Goal: Task Accomplishment & Management: Use online tool/utility

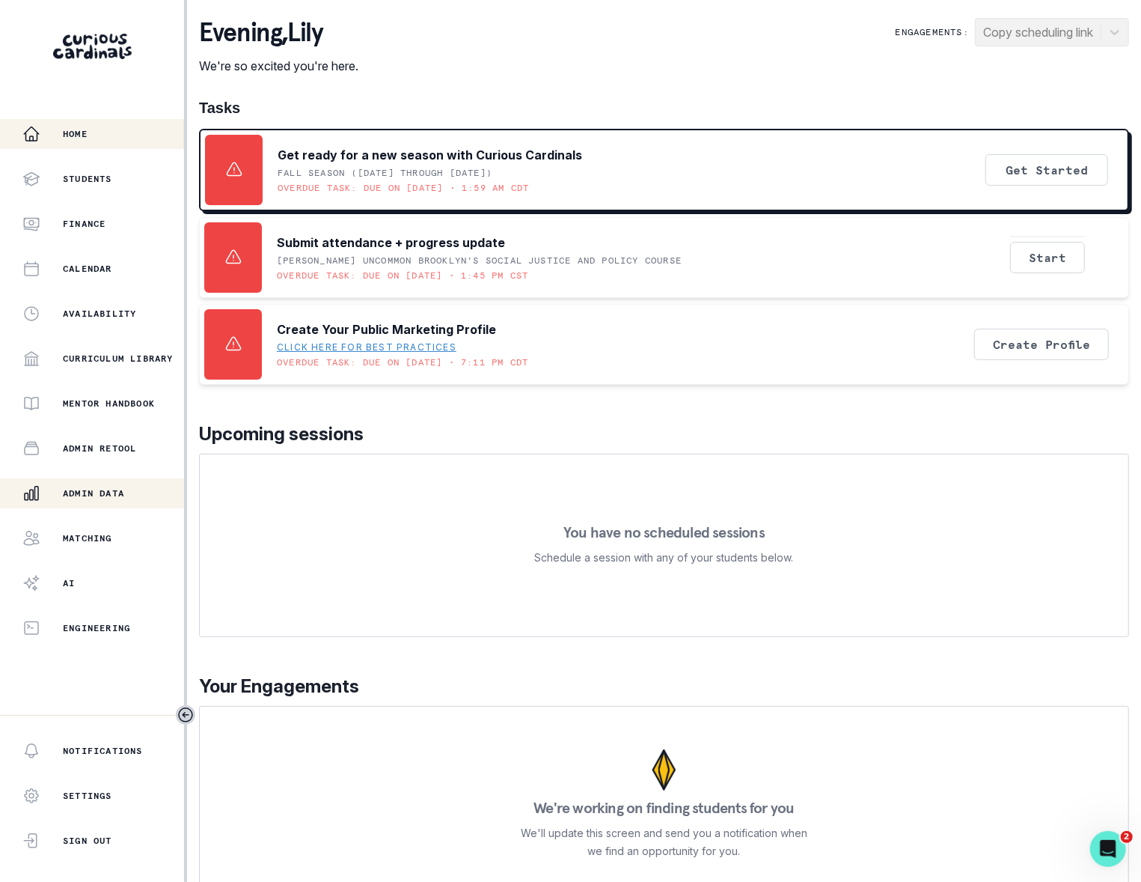
click at [103, 496] on p "Admin Data" at bounding box center [93, 493] width 61 height 12
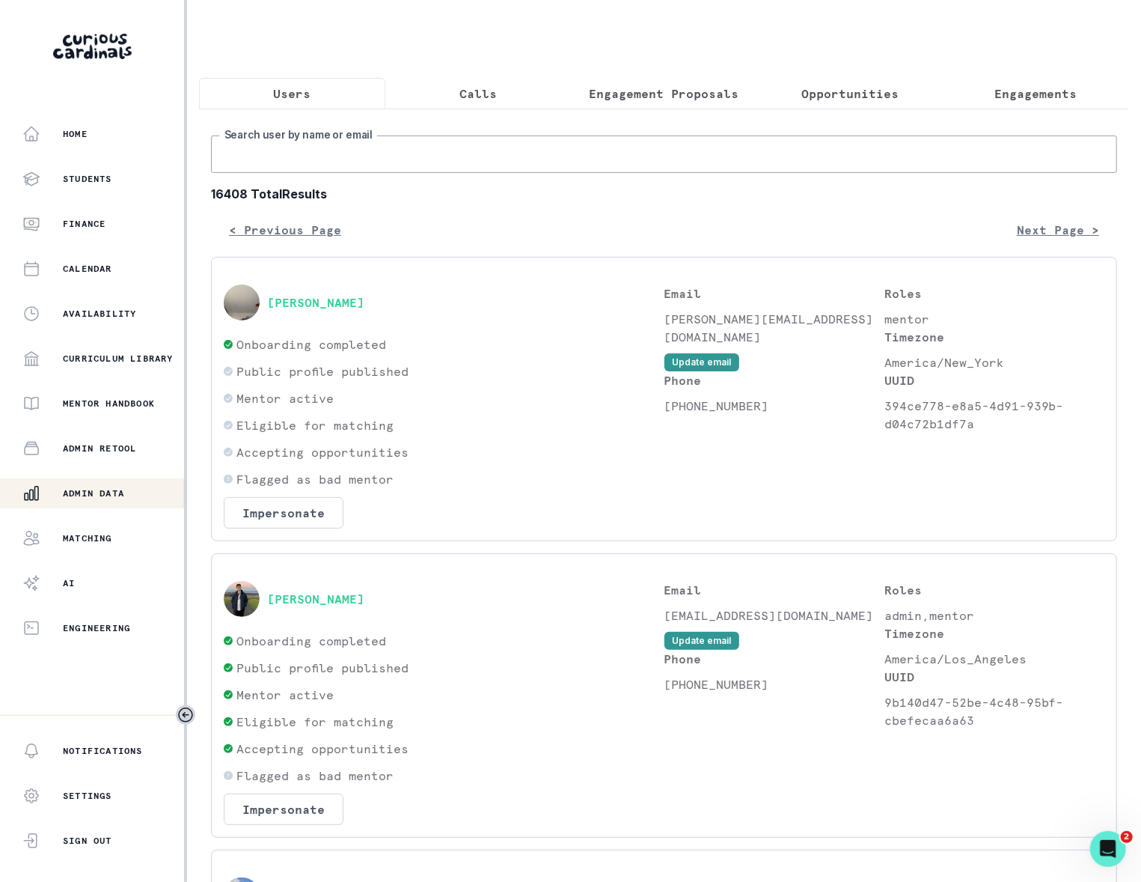
click at [316, 168] on input "Search user by name or email" at bounding box center [664, 153] width 906 height 37
type input "skye"
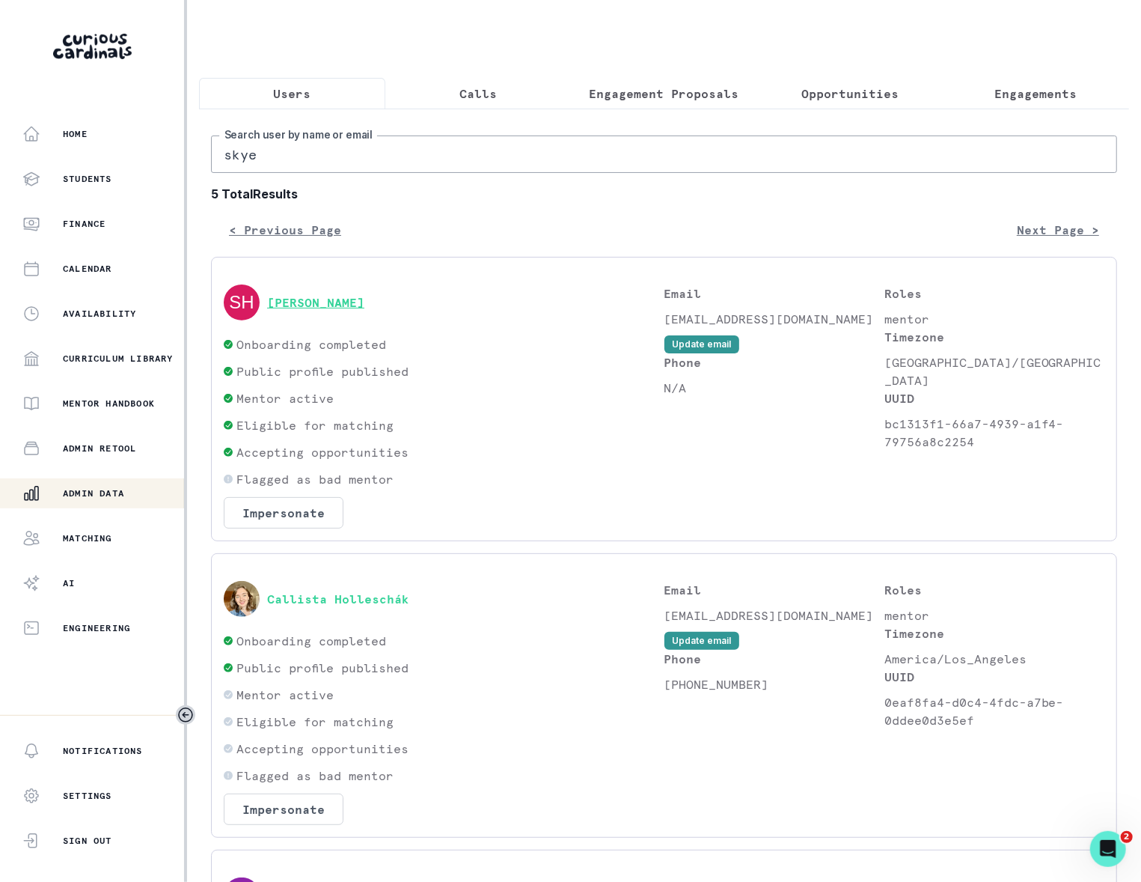
click at [313, 310] on button "[PERSON_NAME]" at bounding box center [315, 302] width 97 height 15
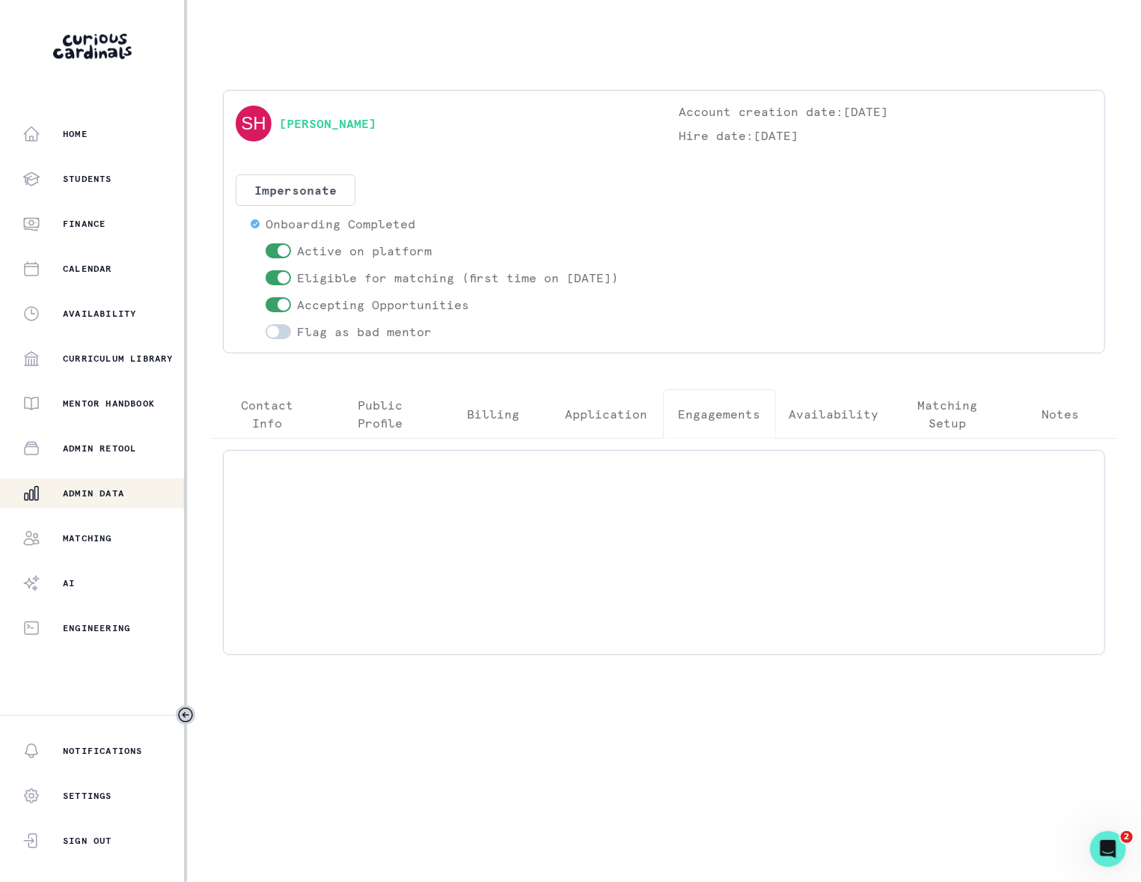
click at [710, 411] on p "Engagements" at bounding box center [720, 414] width 82 height 18
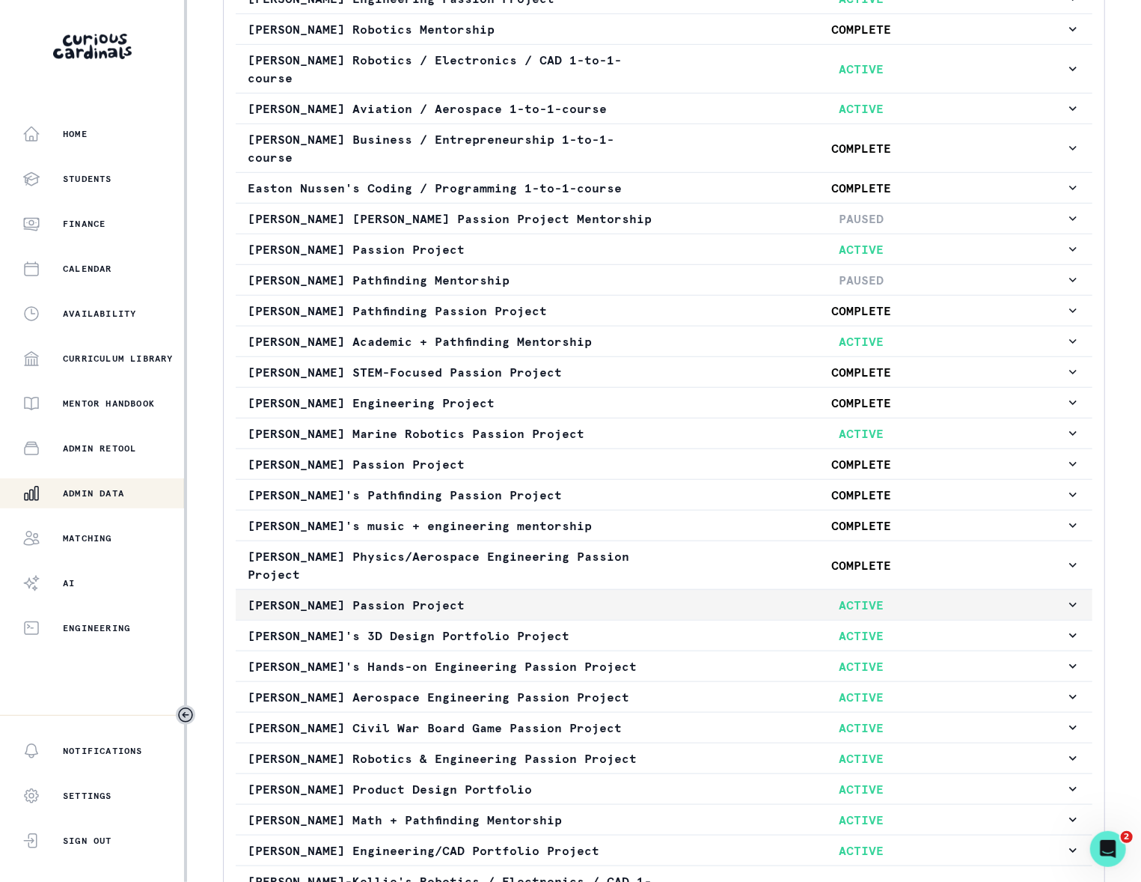
scroll to position [817, 0]
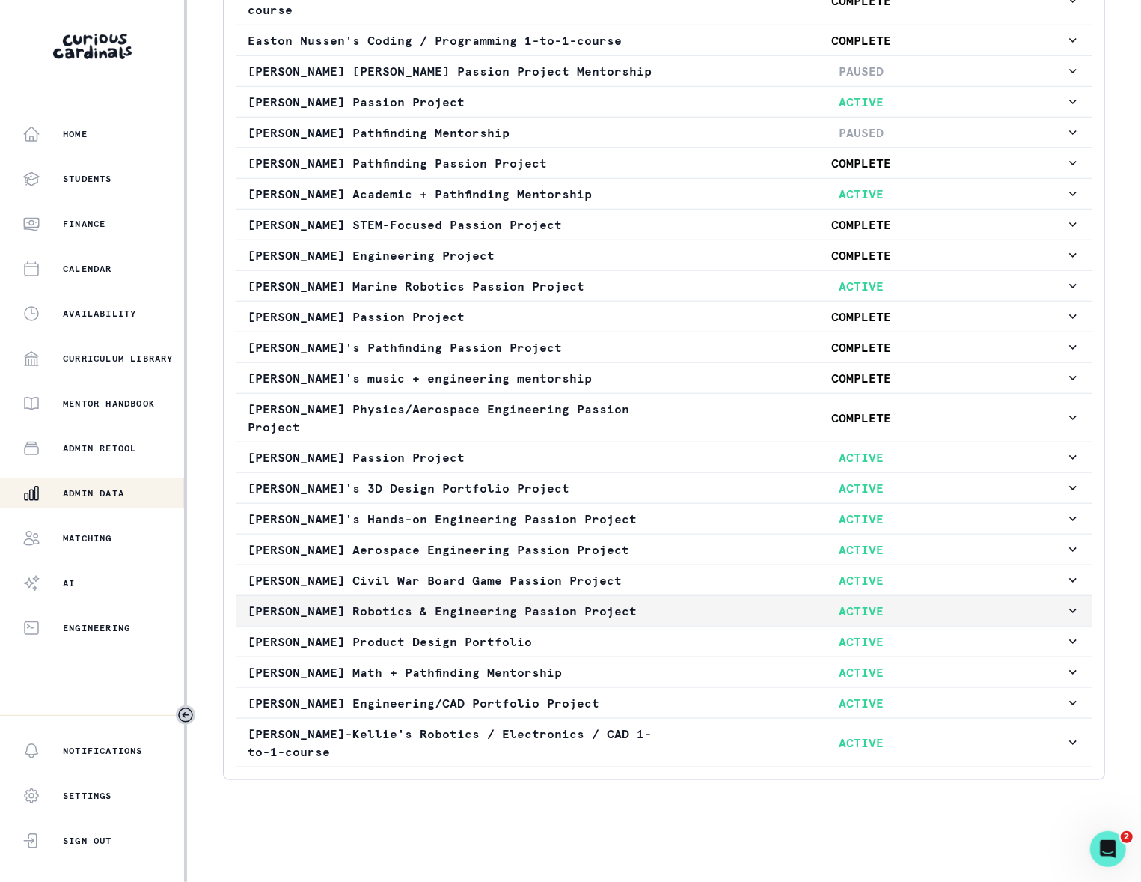
click at [1066, 603] on icon "button" at bounding box center [1073, 610] width 15 height 15
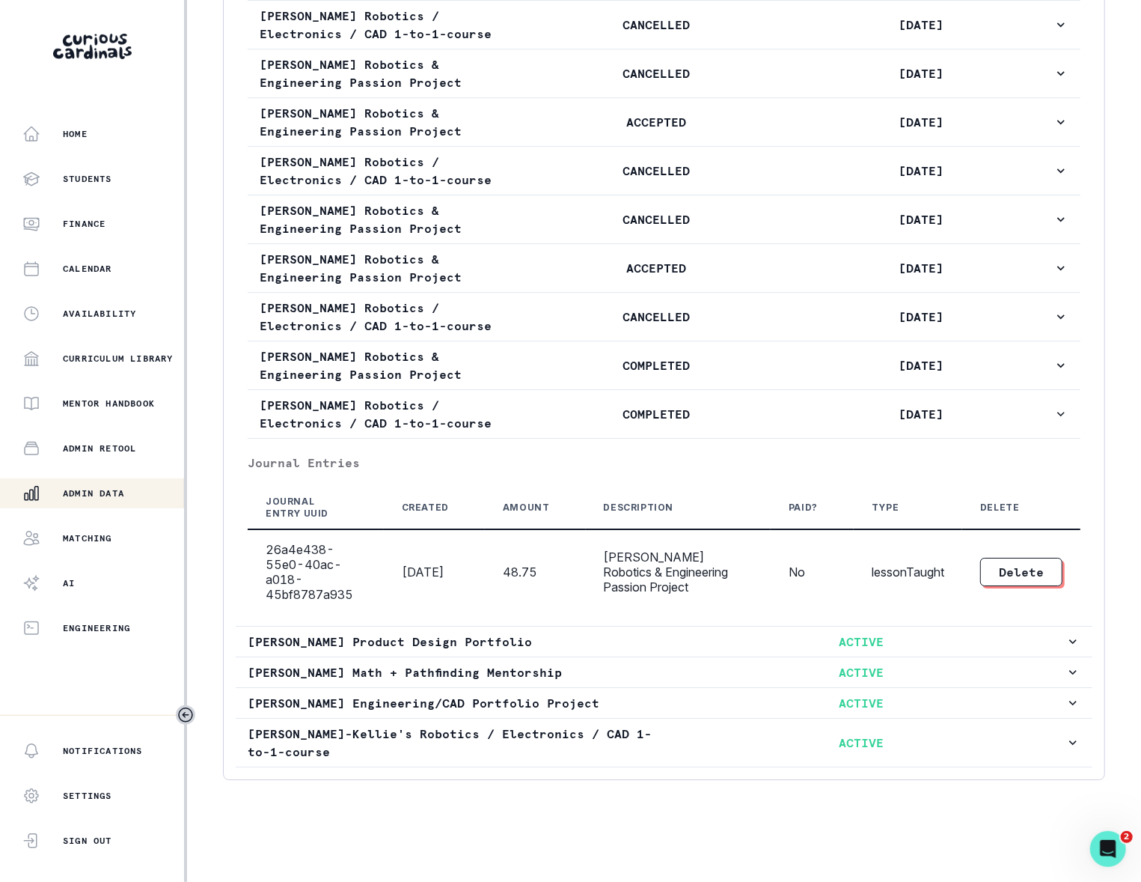
scroll to position [3000, 0]
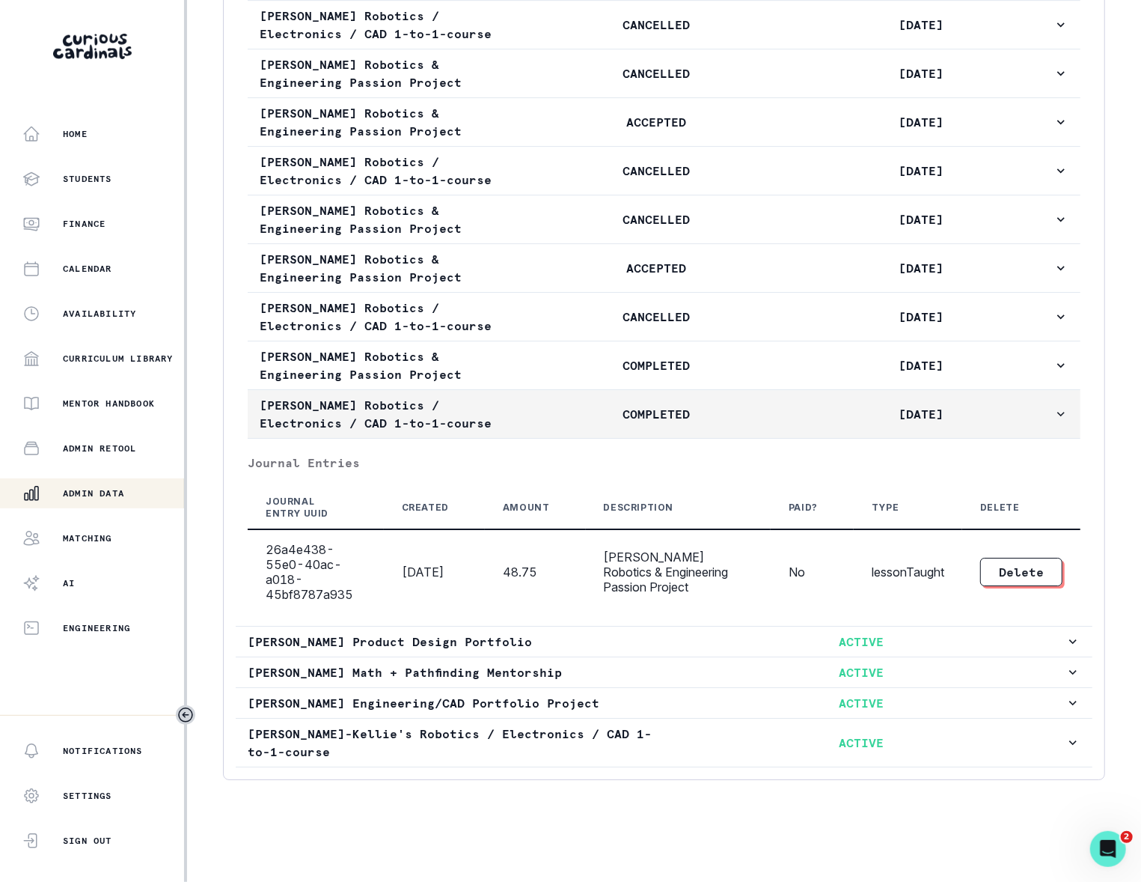
click at [1058, 412] on icon "button" at bounding box center [1061, 414] width 7 height 4
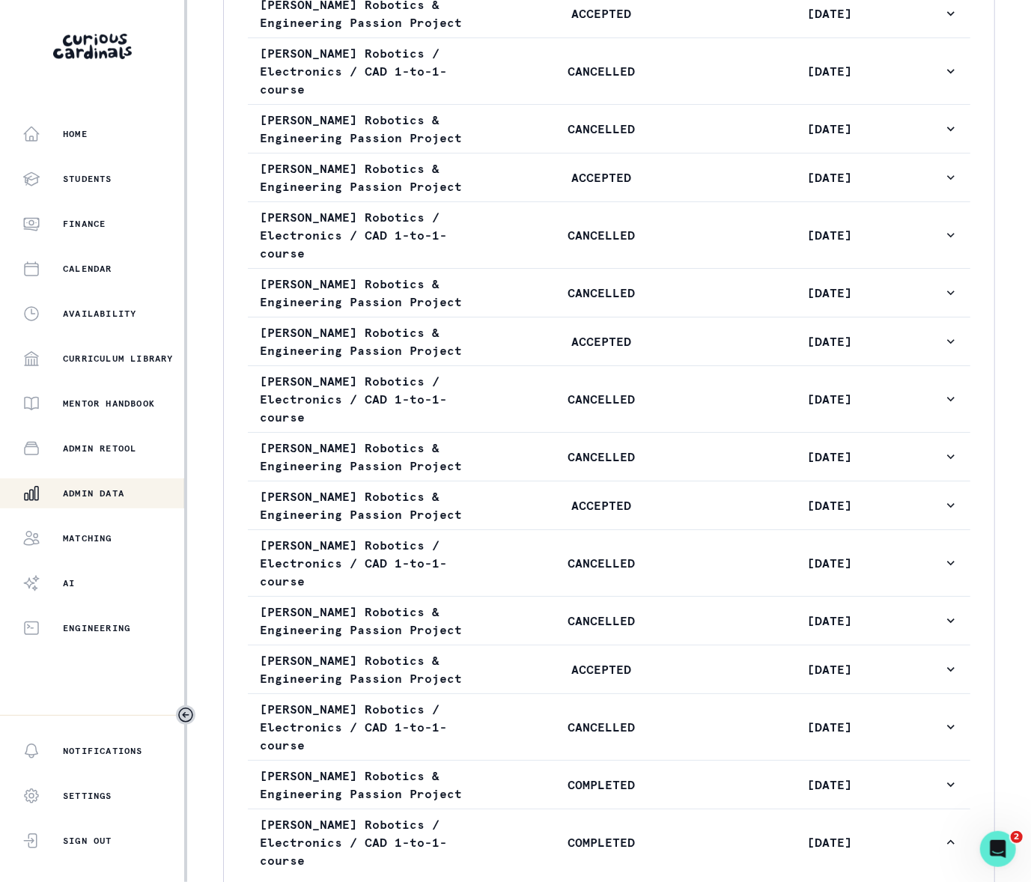
scroll to position [3422, 0]
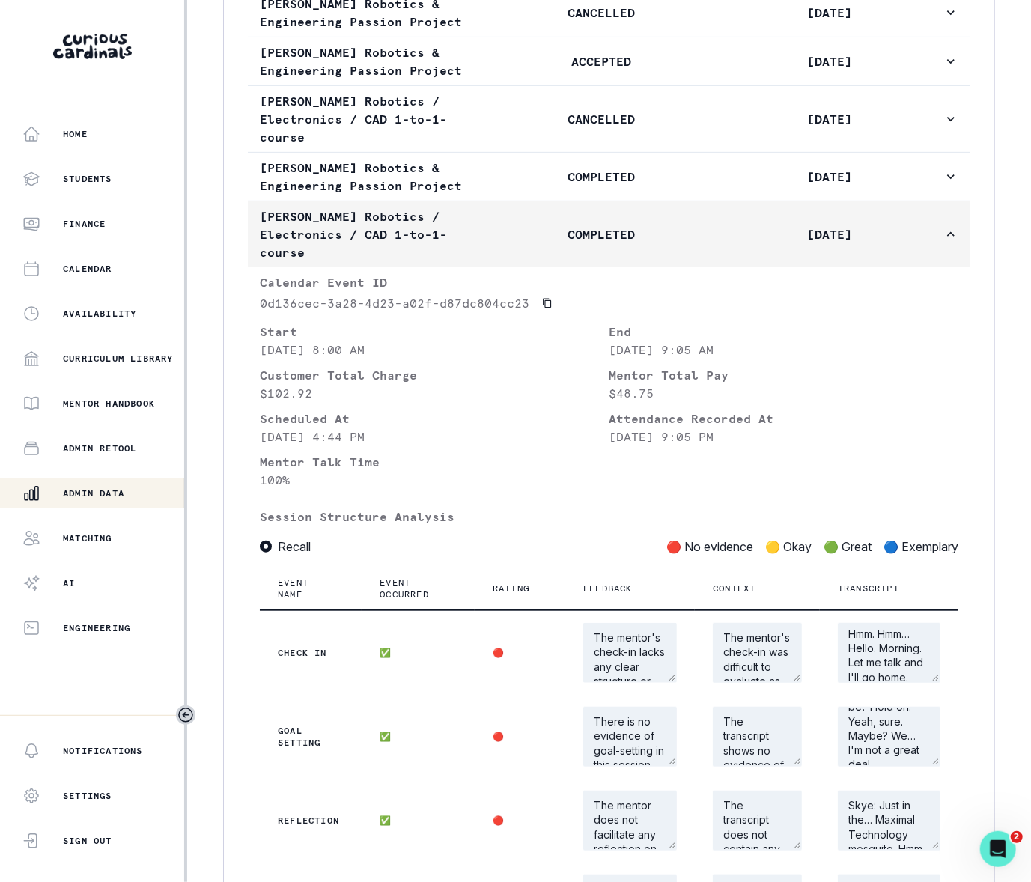
click at [943, 242] on icon "button" at bounding box center [950, 234] width 15 height 15
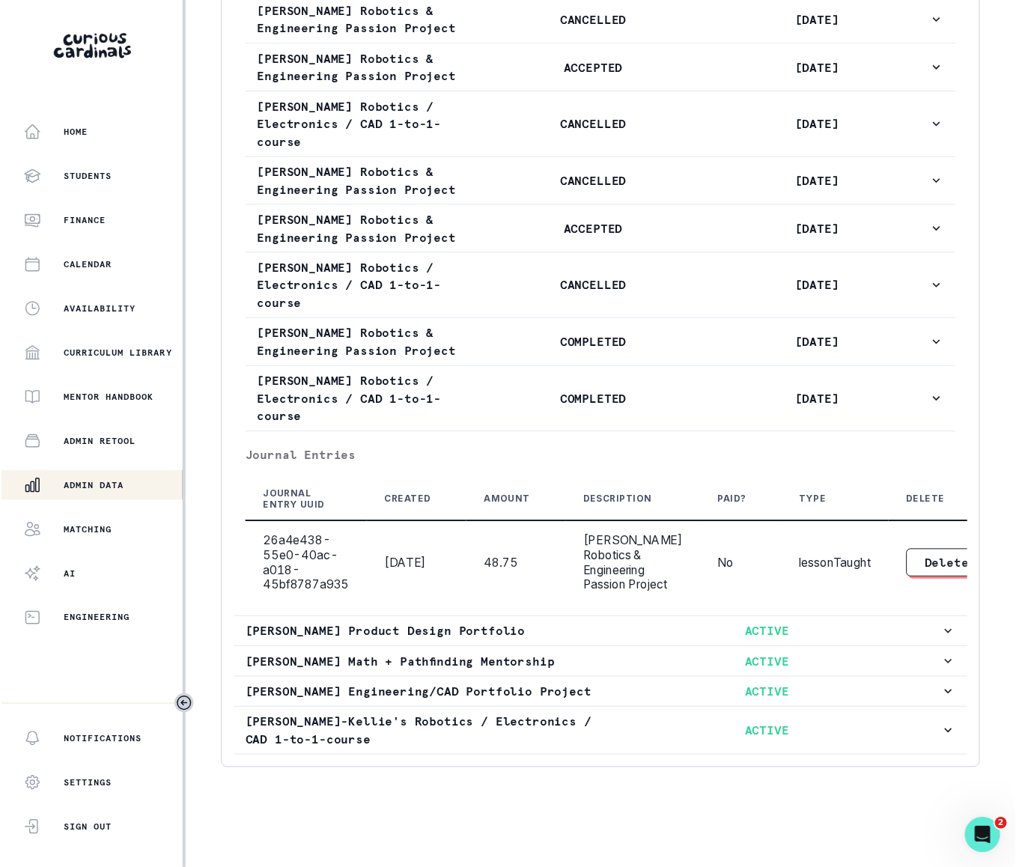
scroll to position [2414, 0]
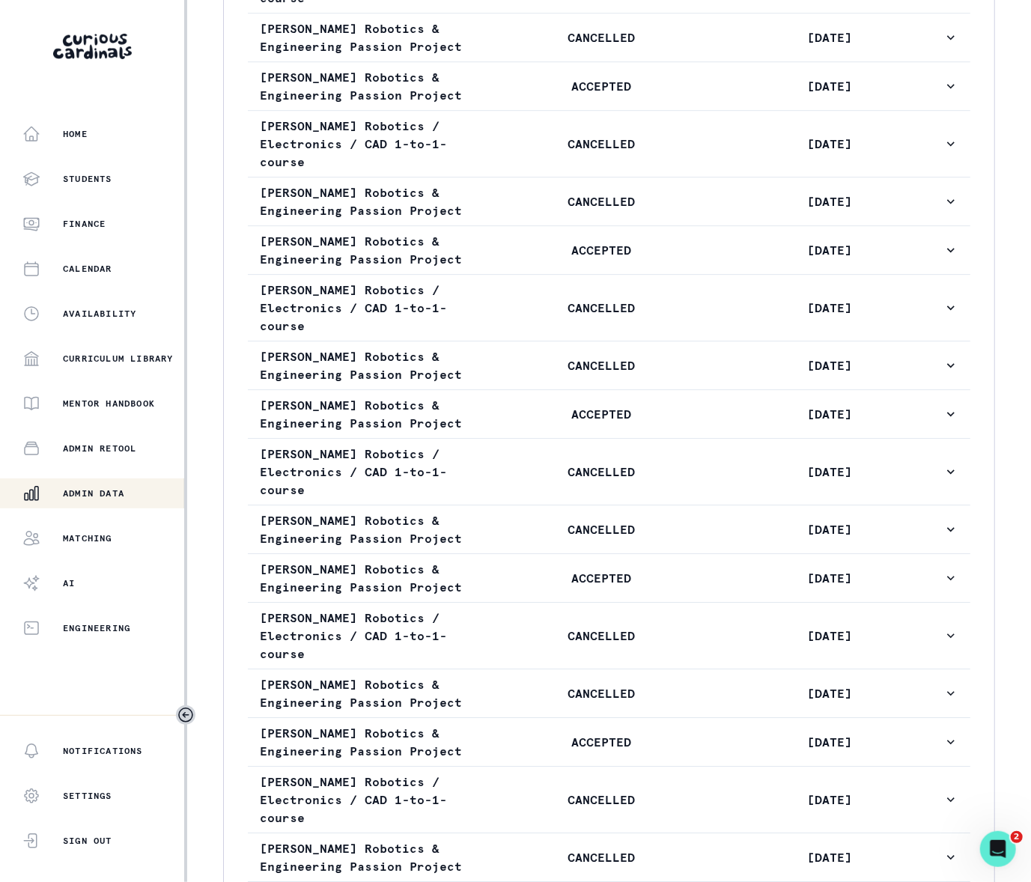
click at [108, 493] on p "Admin Data" at bounding box center [93, 493] width 61 height 12
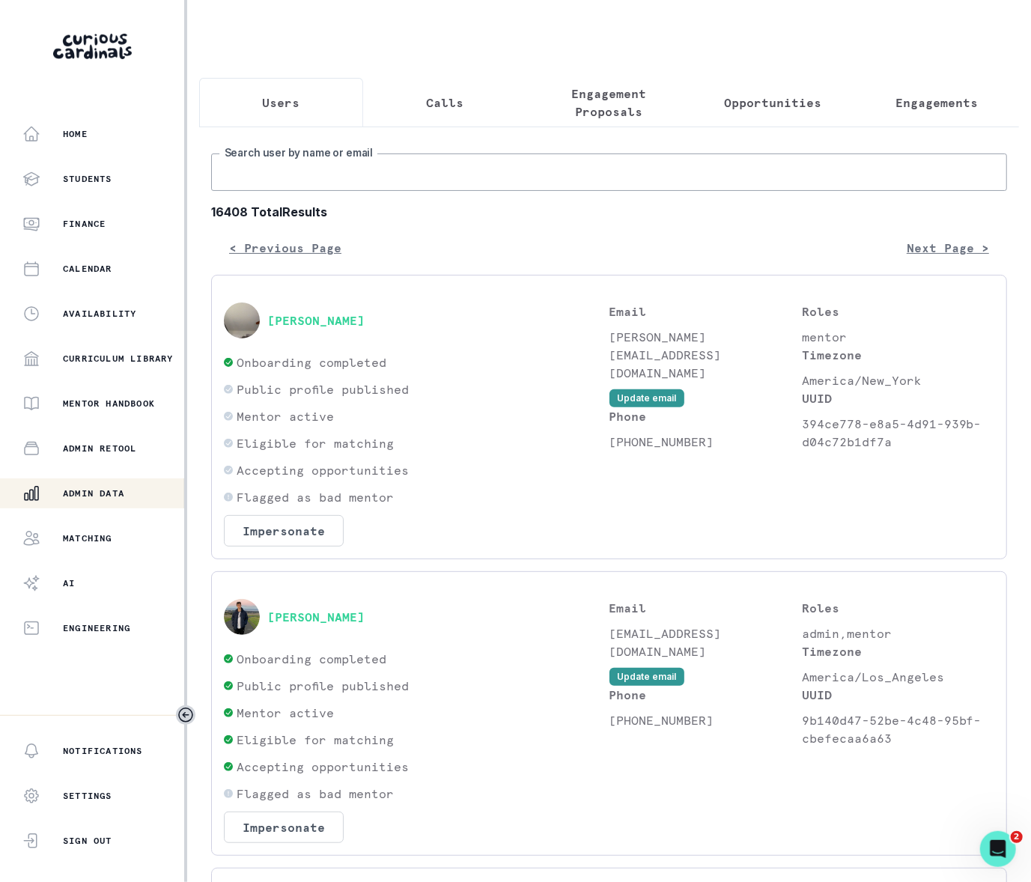
click at [319, 191] on input "Search user by name or email" at bounding box center [609, 171] width 796 height 37
paste input "[PERSON_NAME]"
type input "[PERSON_NAME]"
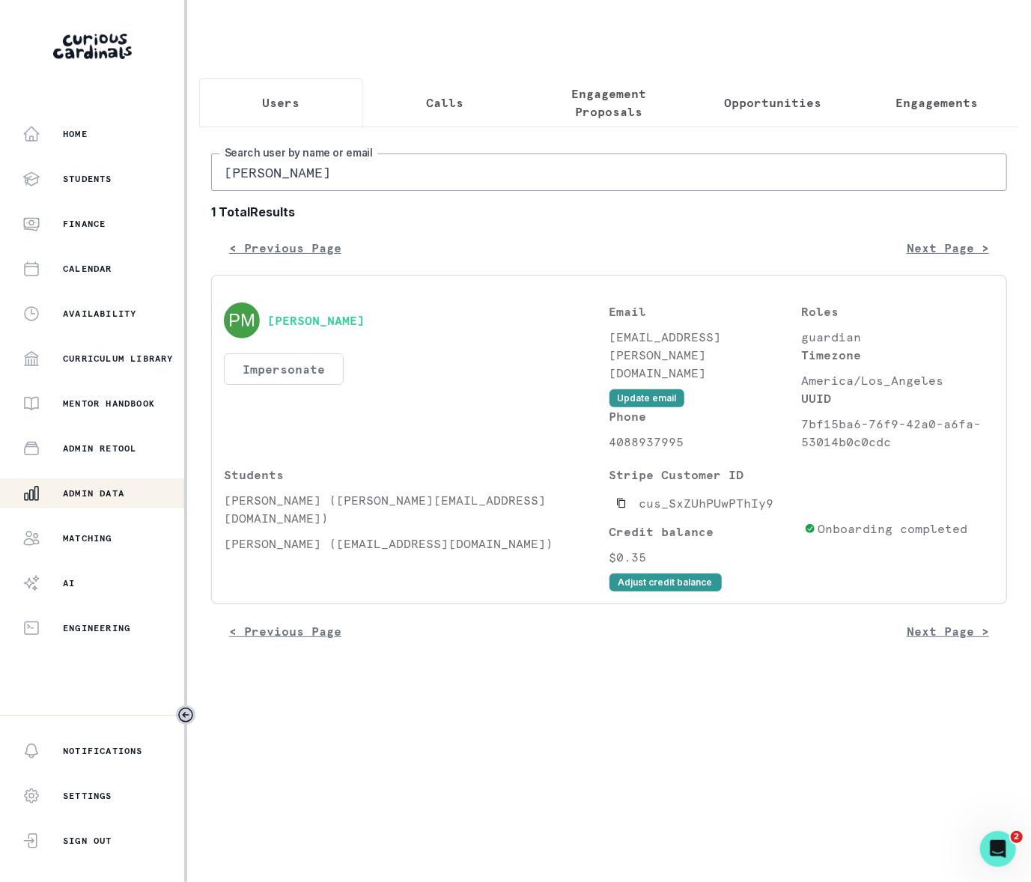
click at [283, 385] on button "Impersonate" at bounding box center [284, 368] width 120 height 31
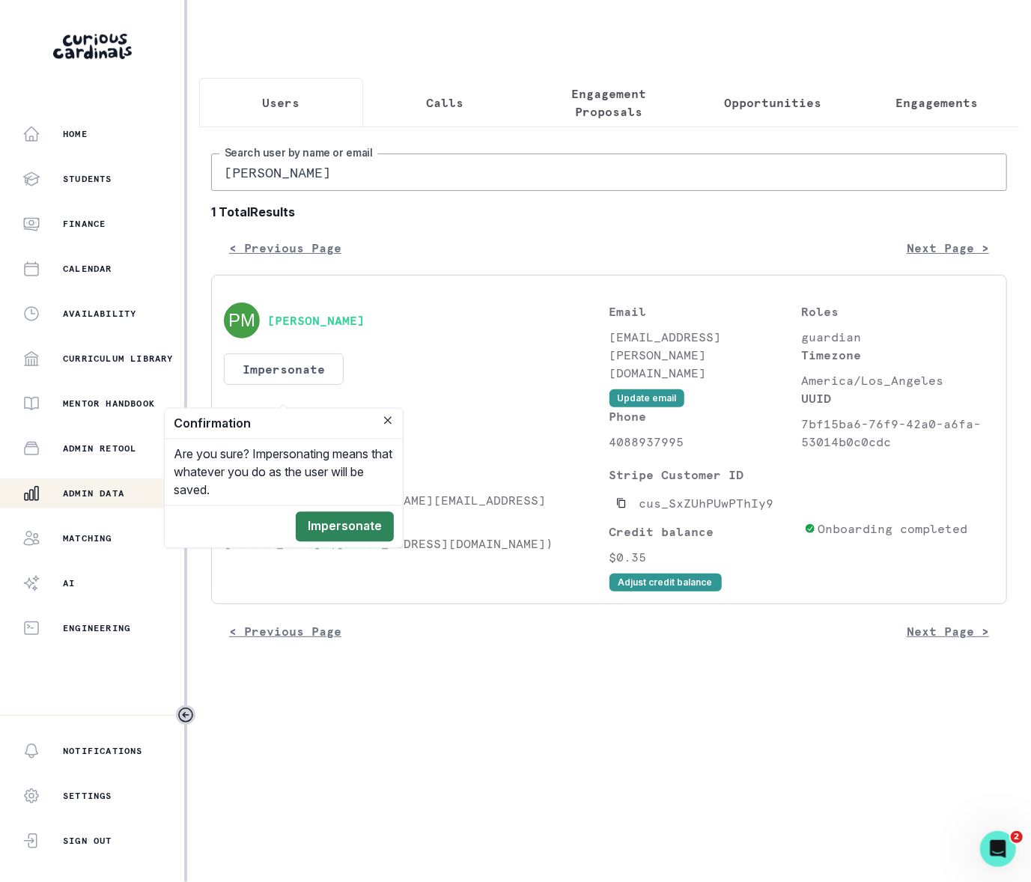
click at [348, 528] on button "Impersonate" at bounding box center [345, 527] width 98 height 30
